Goal: Task Accomplishment & Management: Manage account settings

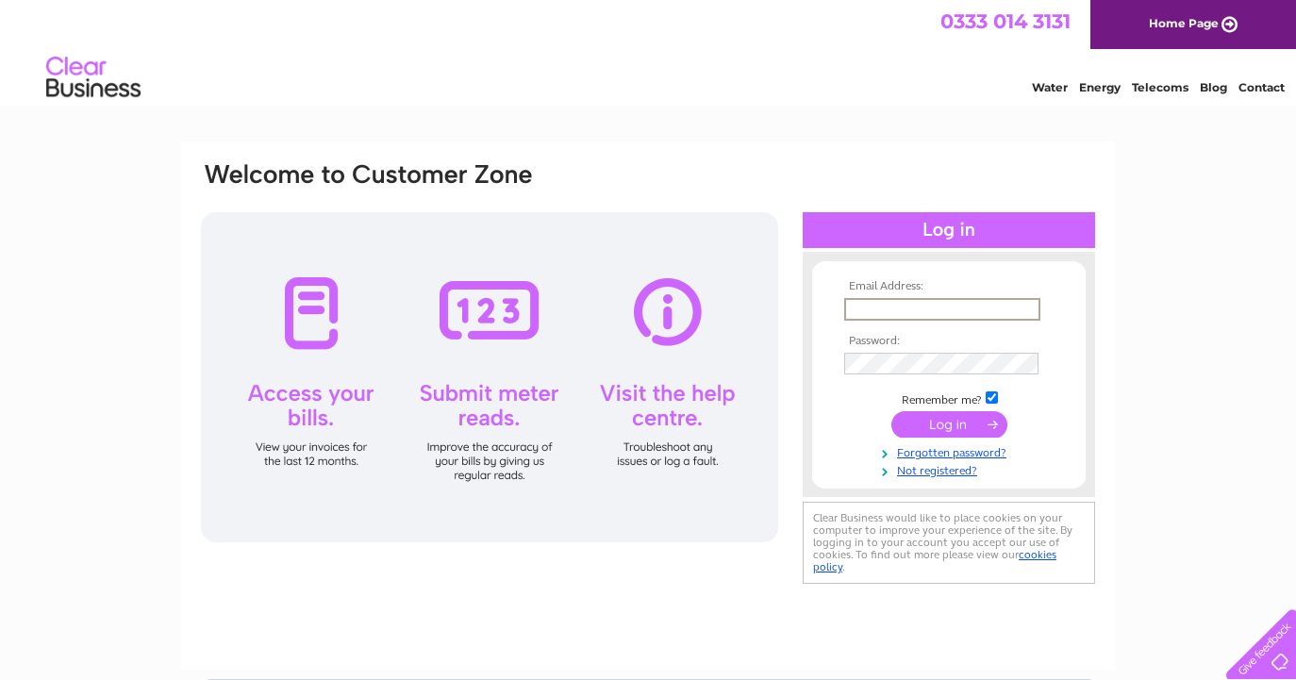
type input "thomasmann07@btinternet.com"
click at [963, 420] on input "submit" at bounding box center [949, 424] width 116 height 26
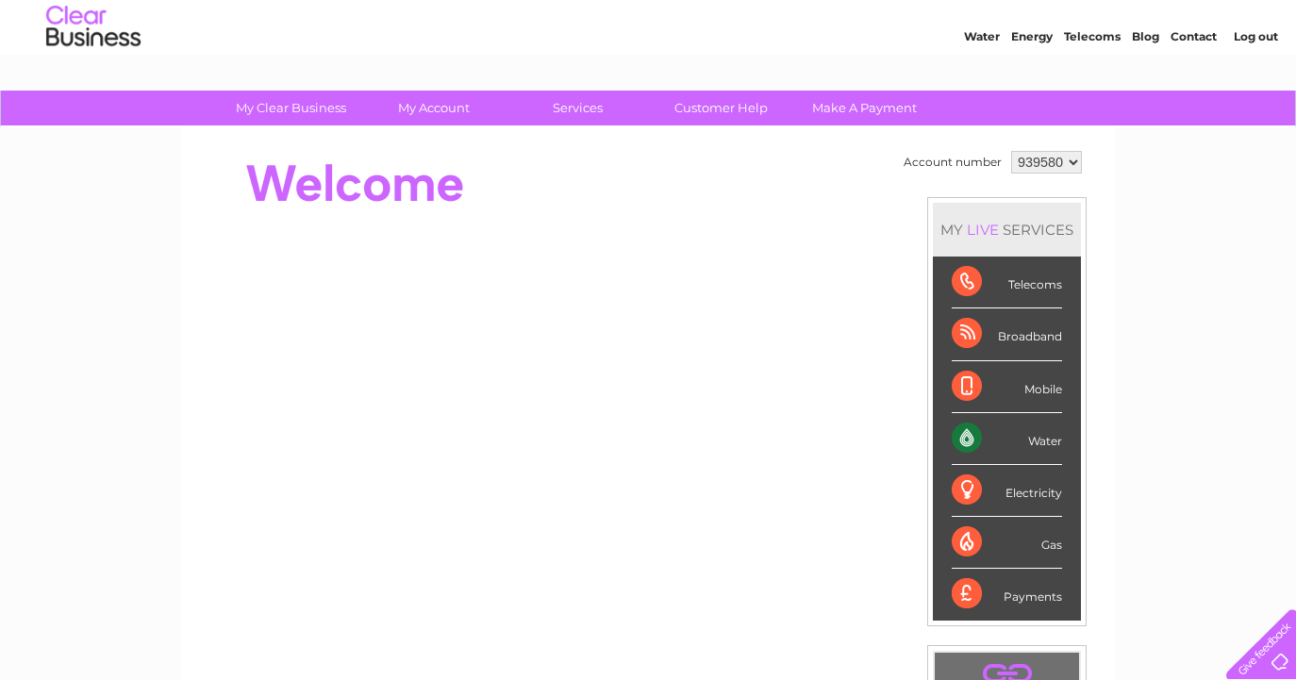
scroll to position [46, 0]
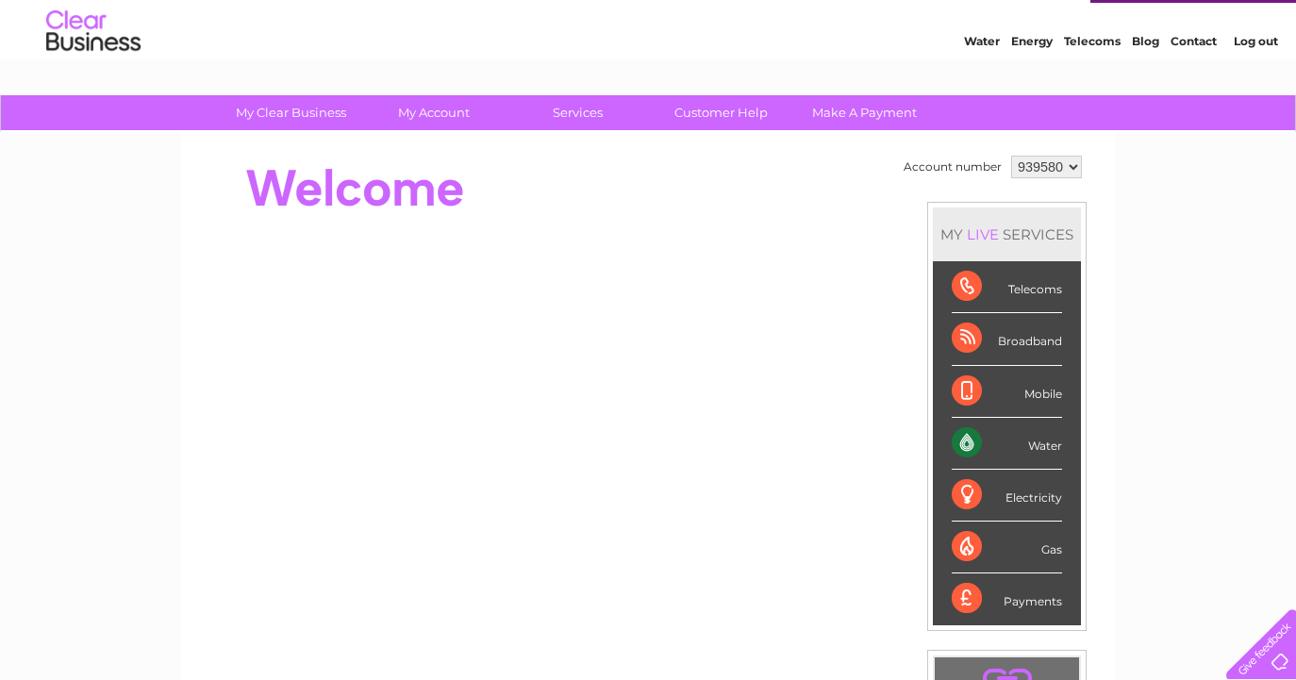
click at [1051, 447] on div "Water" at bounding box center [1006, 444] width 110 height 52
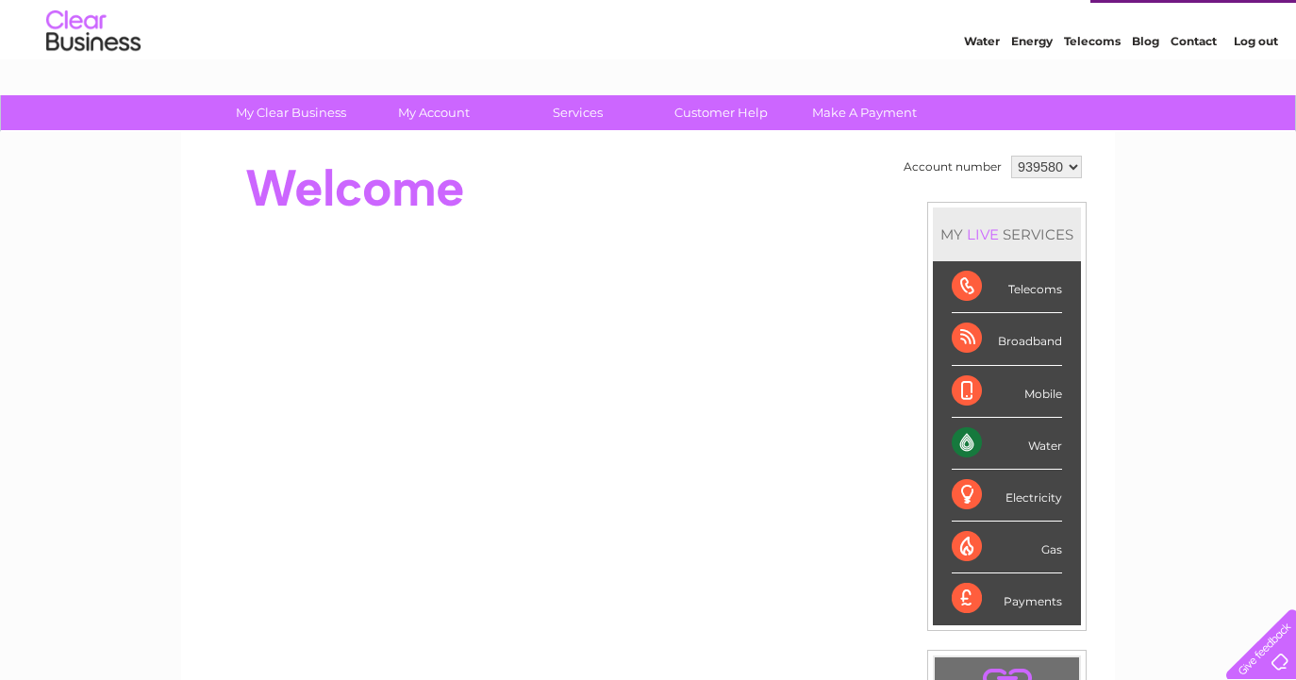
click at [1026, 234] on div "MY LIVE SERVICES" at bounding box center [1007, 234] width 148 height 54
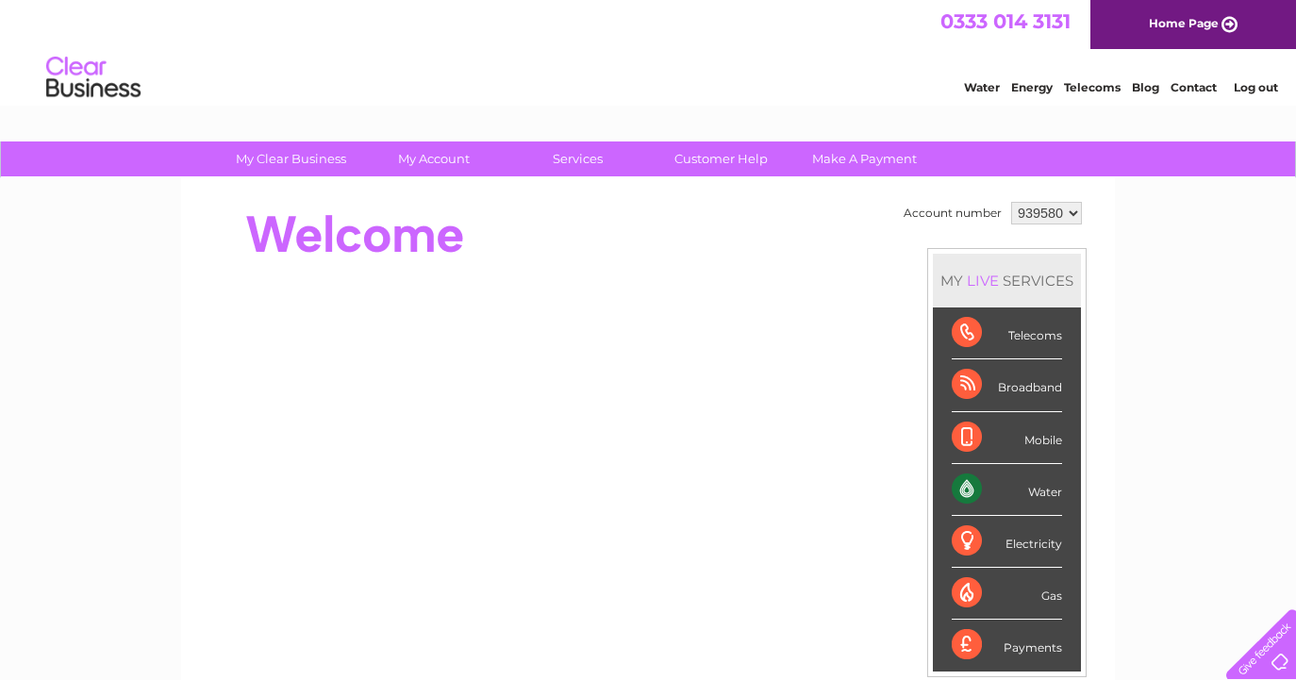
scroll to position [0, 0]
click at [1225, 22] on link "Home Page" at bounding box center [1193, 24] width 206 height 49
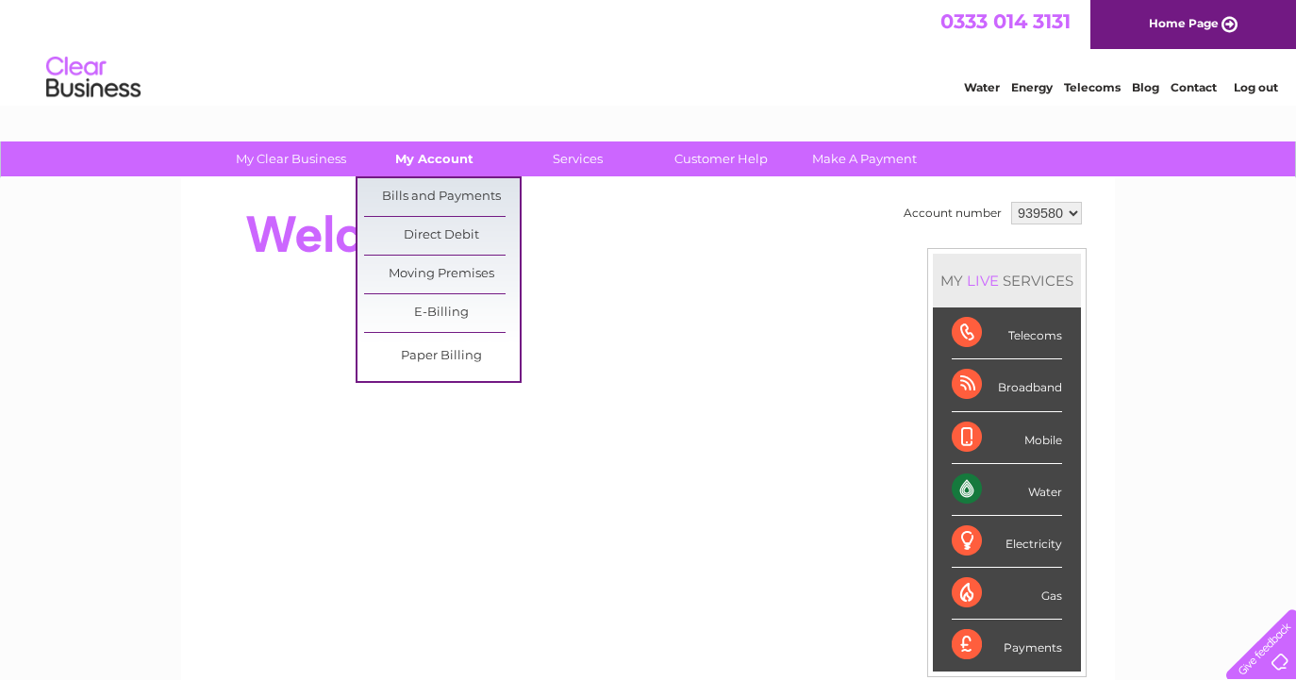
click at [431, 158] on link "My Account" at bounding box center [434, 158] width 156 height 35
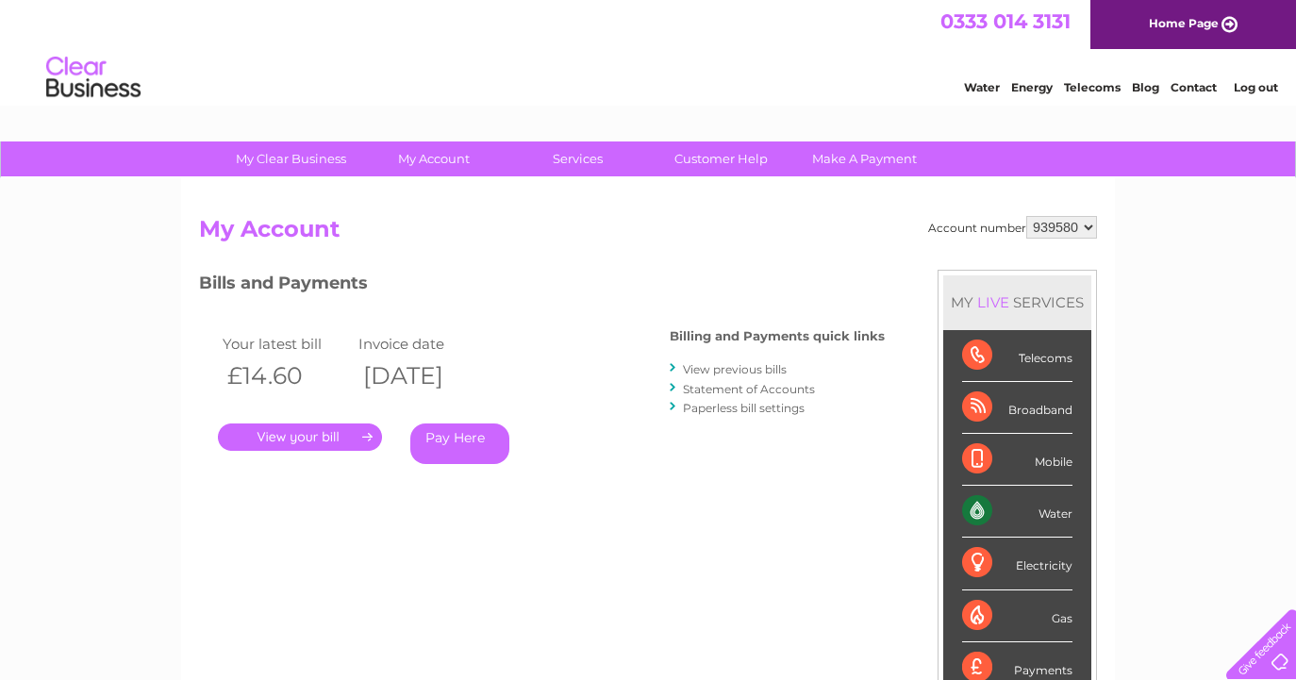
click at [353, 431] on link "." at bounding box center [300, 436] width 164 height 27
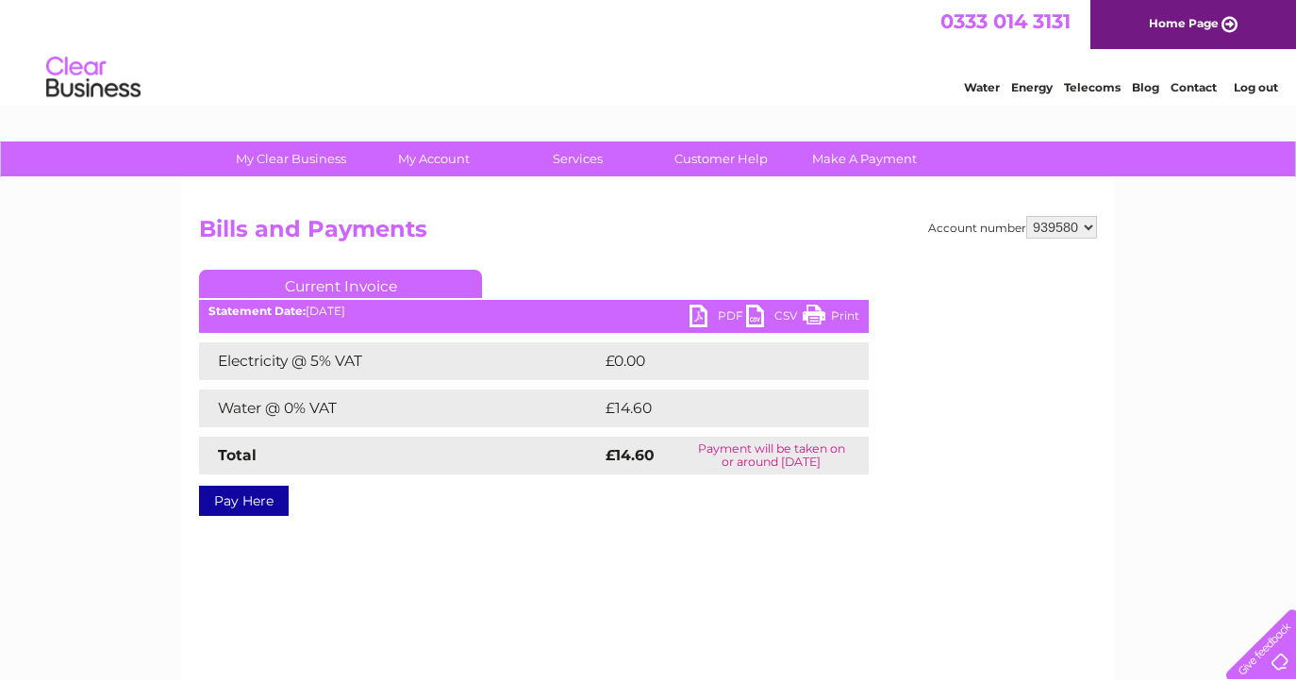
click at [725, 316] on link "PDF" at bounding box center [717, 318] width 57 height 27
click at [725, 315] on link "PDF" at bounding box center [717, 318] width 57 height 27
